Goal: Task Accomplishment & Management: Use online tool/utility

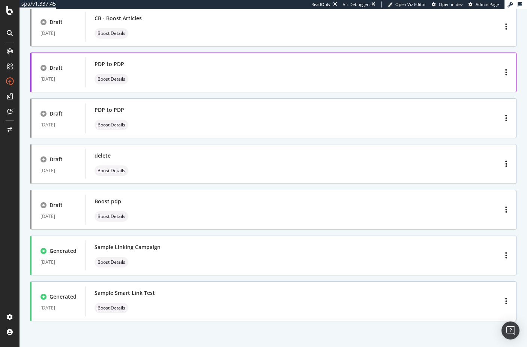
scroll to position [171, 0]
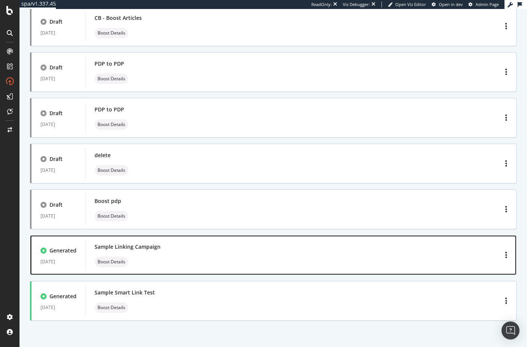
click at [192, 255] on div "Sample Linking Campaign Boost Details" at bounding box center [300, 255] width 412 height 24
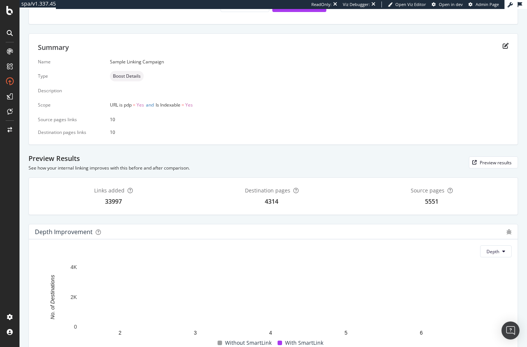
scroll to position [115, 0]
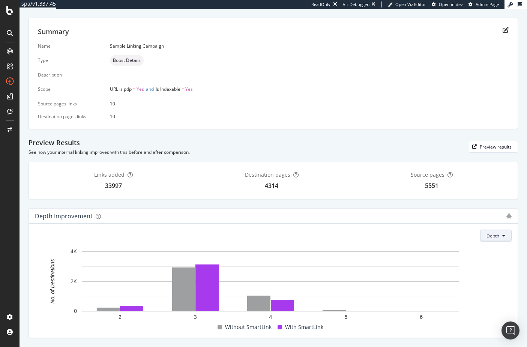
click at [496, 233] on button "Depth" at bounding box center [495, 235] width 31 height 12
click at [512, 244] on div "Links Generated Download the file to deploy the links on your own or deploy the…" at bounding box center [272, 131] width 507 height 432
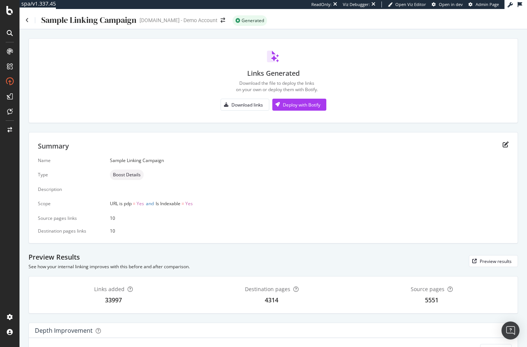
scroll to position [0, 0]
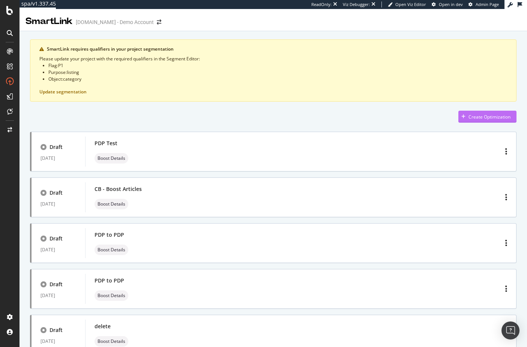
click at [477, 119] on div "Create Optimization" at bounding box center [489, 117] width 42 height 6
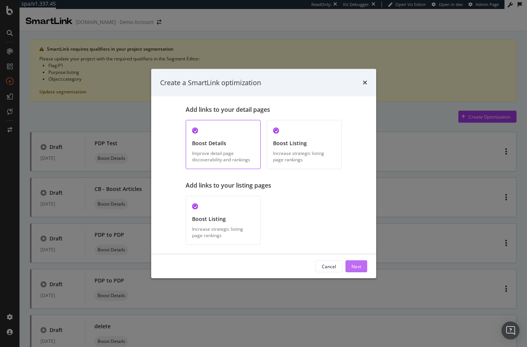
click at [355, 263] on div "Next" at bounding box center [356, 266] width 10 height 6
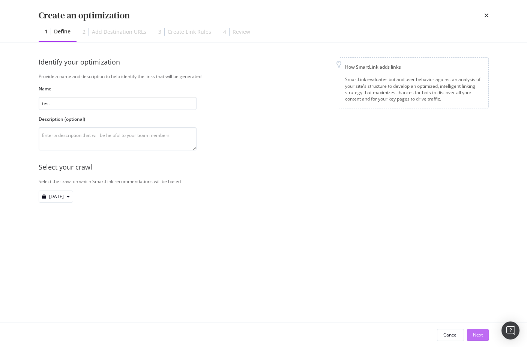
type input "test"
click at [475, 335] on div "Next" at bounding box center [478, 334] width 10 height 6
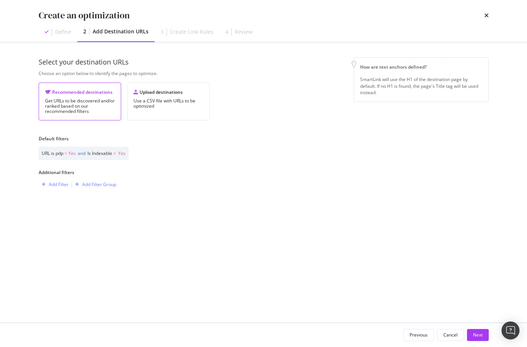
click at [67, 214] on div "Select your destination URLs Choose an option below to identify the pages to op…" at bounding box center [264, 182] width 450 height 250
click at [479, 333] on div "Next" at bounding box center [478, 334] width 10 height 6
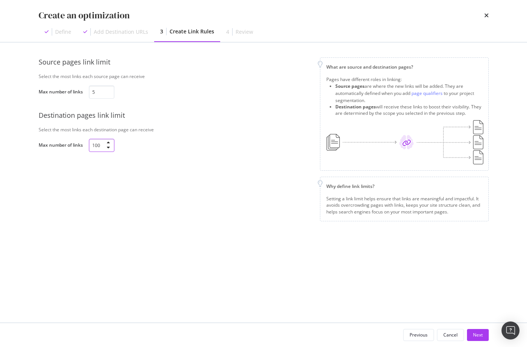
drag, startPoint x: 122, startPoint y: 199, endPoint x: 119, endPoint y: 219, distance: 20.1
click at [122, 199] on div "Source pages link limit Select the most links each source page can receive Max …" at bounding box center [264, 138] width 450 height 163
click at [128, 223] on div "Source pages link limit Select the most links each source page can receive Max …" at bounding box center [264, 146] width 450 height 178
drag, startPoint x: 97, startPoint y: 94, endPoint x: 77, endPoint y: 94, distance: 19.9
click at [0, 0] on div "Max number of links 5" at bounding box center [0, 0] width 0 height 0
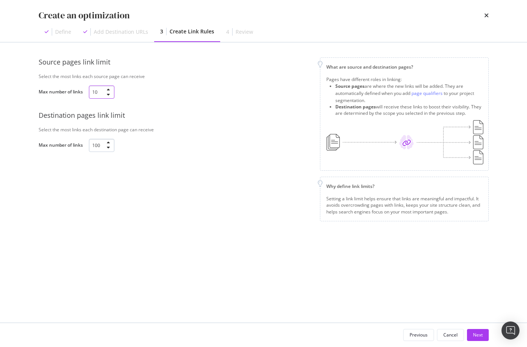
type input "10"
drag, startPoint x: 100, startPoint y: 145, endPoint x: 79, endPoint y: 146, distance: 21.0
click at [0, 0] on div "Max number of links 100" at bounding box center [0, 0] width 0 height 0
type input "20"
drag, startPoint x: 163, startPoint y: 182, endPoint x: 170, endPoint y: 198, distance: 17.3
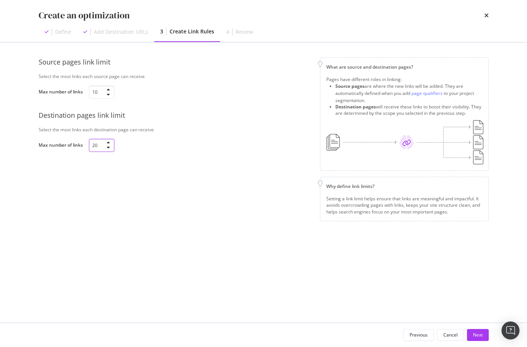
click at [165, 181] on div "Source pages link limit Select the most links each source page can receive Max …" at bounding box center [264, 138] width 450 height 163
drag, startPoint x: 477, startPoint y: 334, endPoint x: 405, endPoint y: 300, distance: 78.8
click at [476, 334] on div "Next" at bounding box center [478, 334] width 10 height 6
